Goal: Task Accomplishment & Management: Manage account settings

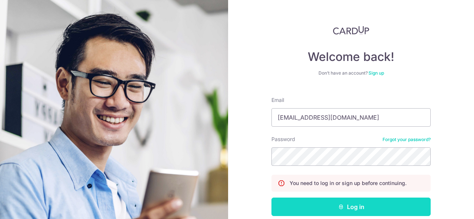
click at [332, 208] on button "Log in" at bounding box center [350, 207] width 159 height 18
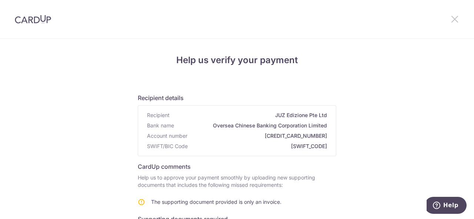
click at [457, 21] on icon at bounding box center [454, 18] width 9 height 9
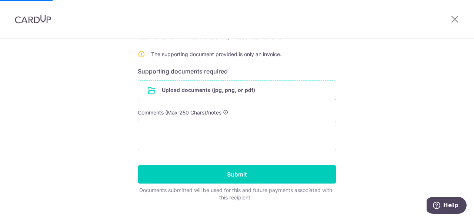
click at [195, 93] on input "file" at bounding box center [237, 90] width 198 height 19
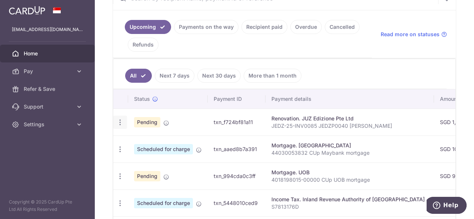
click at [120, 121] on icon "button" at bounding box center [120, 123] width 8 height 8
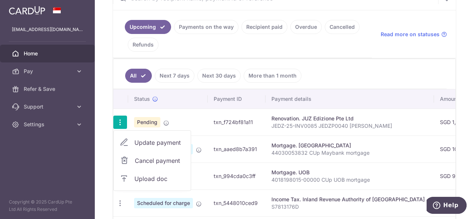
click at [145, 176] on span "Upload doc" at bounding box center [159, 179] width 50 height 9
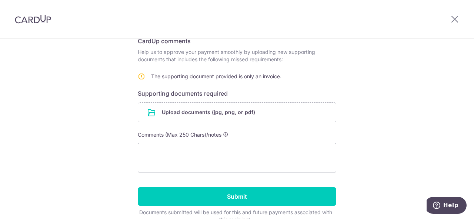
scroll to position [148, 0]
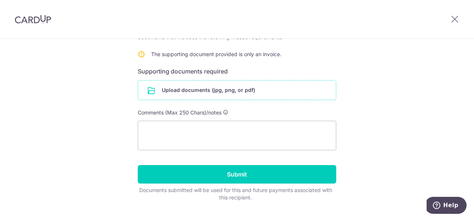
click at [216, 90] on input "file" at bounding box center [237, 90] width 198 height 19
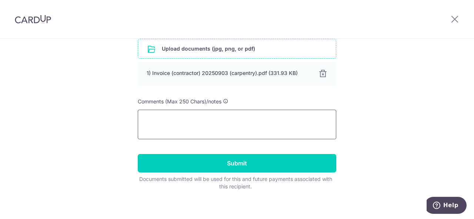
scroll to position [194, 0]
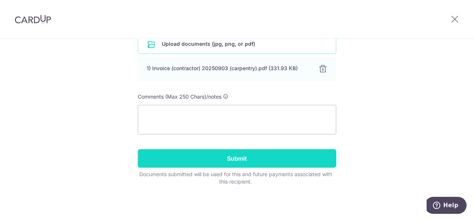
click at [256, 161] on input "Submit" at bounding box center [237, 158] width 198 height 18
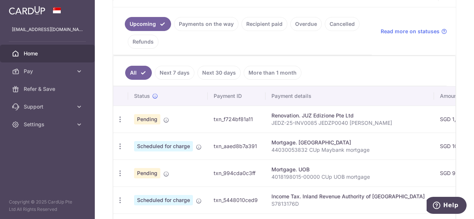
scroll to position [185, 0]
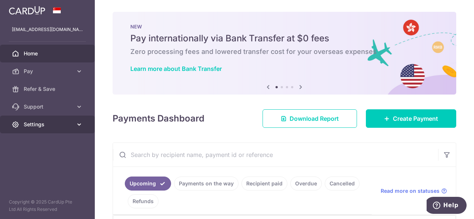
click at [24, 127] on span "Settings" at bounding box center [48, 124] width 49 height 7
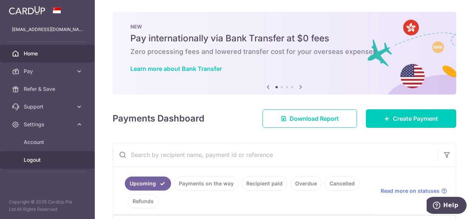
click at [43, 163] on span "Logout" at bounding box center [48, 160] width 49 height 7
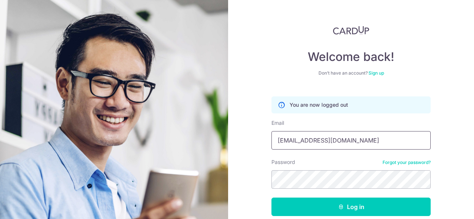
click at [346, 139] on input "[EMAIL_ADDRESS][DOMAIN_NAME]" at bounding box center [350, 140] width 159 height 18
type input "[EMAIL_ADDRESS][PERSON_NAME][PERSON_NAME][DOMAIN_NAME]"
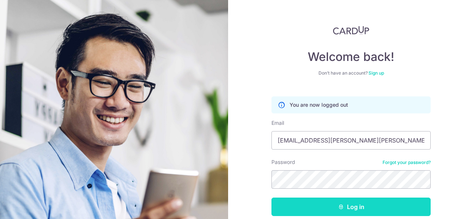
click at [338, 204] on icon "submit" at bounding box center [341, 207] width 6 height 6
